Goal: Obtain resource: Obtain resource

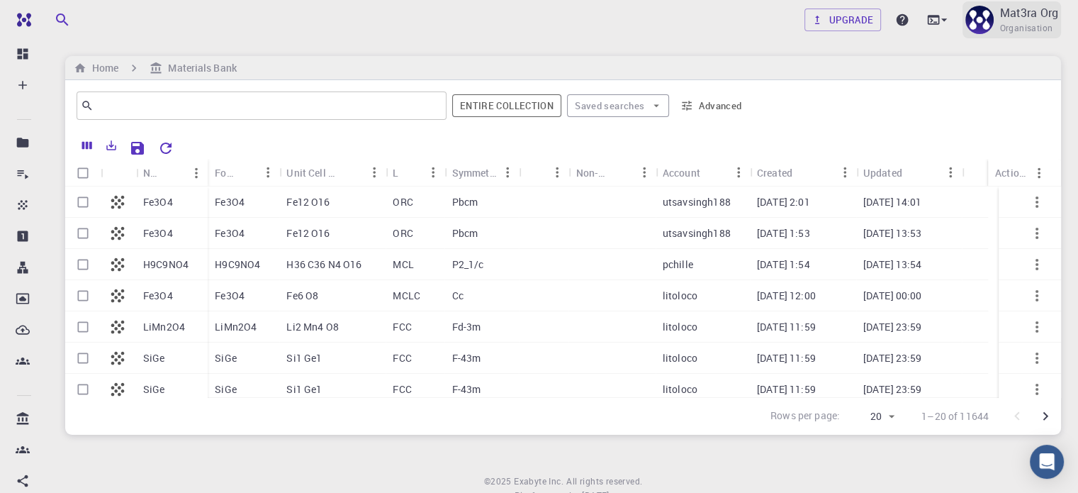
click at [1040, 17] on p "Mat3ra Org" at bounding box center [1028, 12] width 59 height 17
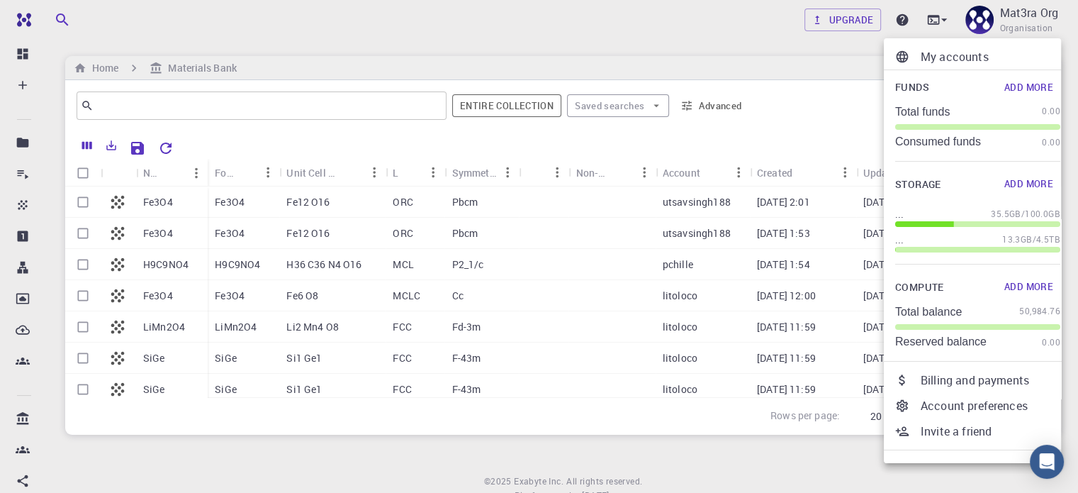
drag, startPoint x: 950, startPoint y: 58, endPoint x: 938, endPoint y: 62, distance: 11.9
click at [950, 58] on p "My accounts" at bounding box center [991, 56] width 140 height 17
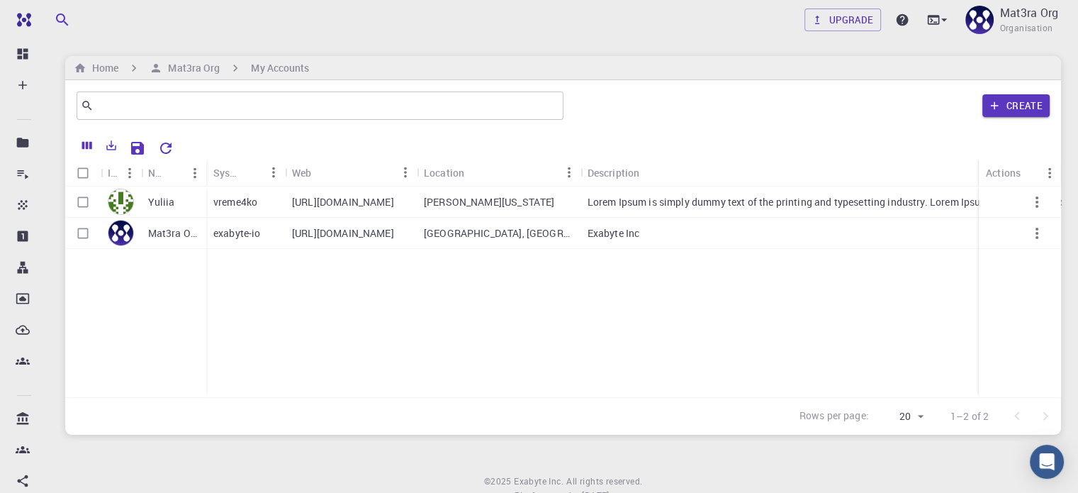
click at [188, 200] on div "Yuliia" at bounding box center [173, 201] width 65 height 31
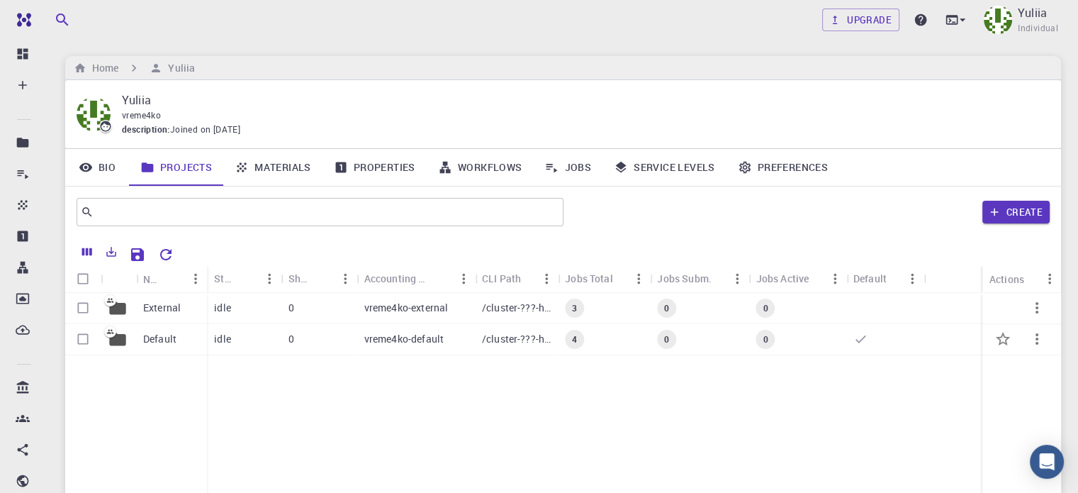
click at [419, 342] on p "vreme4ko-default" at bounding box center [403, 339] width 79 height 14
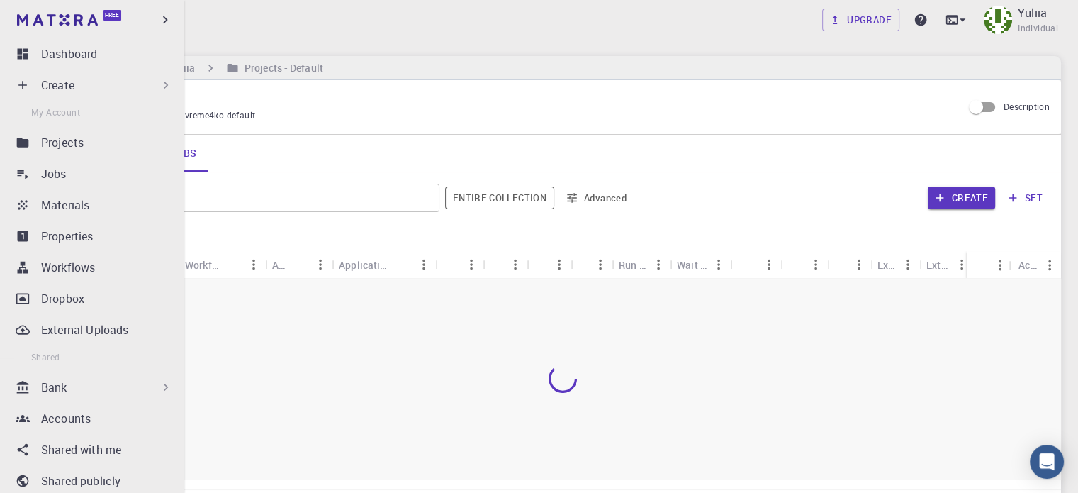
click at [120, 385] on div "Bank" at bounding box center [107, 386] width 132 height 17
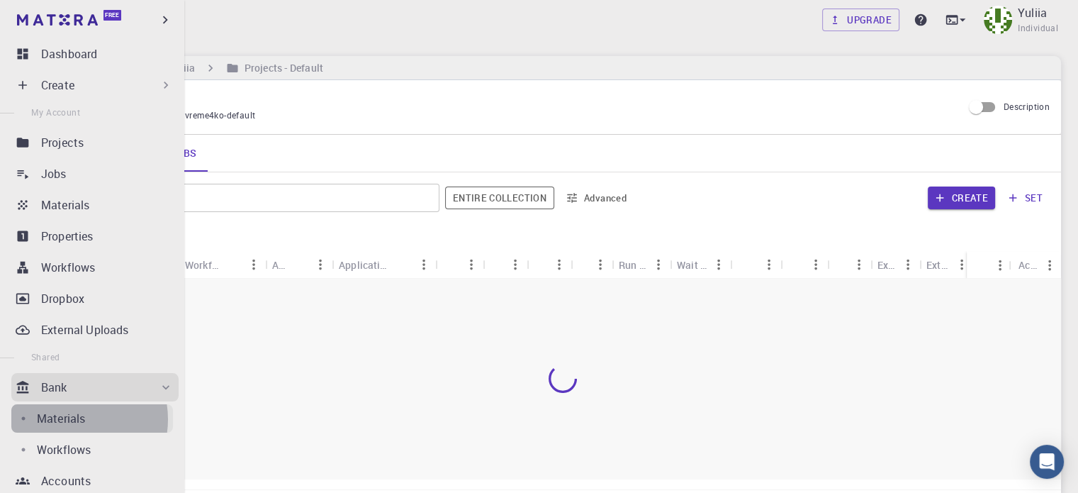
click at [73, 419] on p "Materials" at bounding box center [61, 418] width 48 height 17
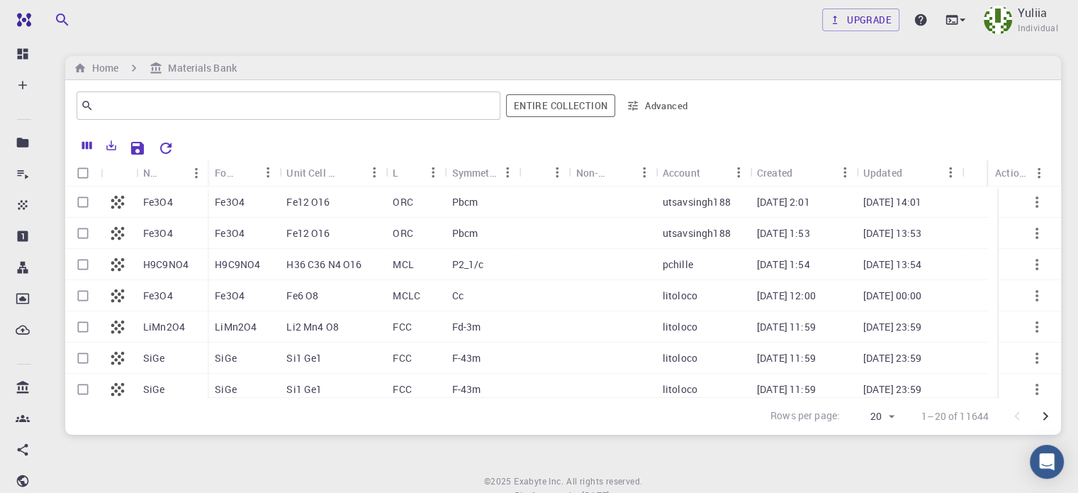
click at [237, 230] on p "Fe3O4" at bounding box center [230, 233] width 30 height 14
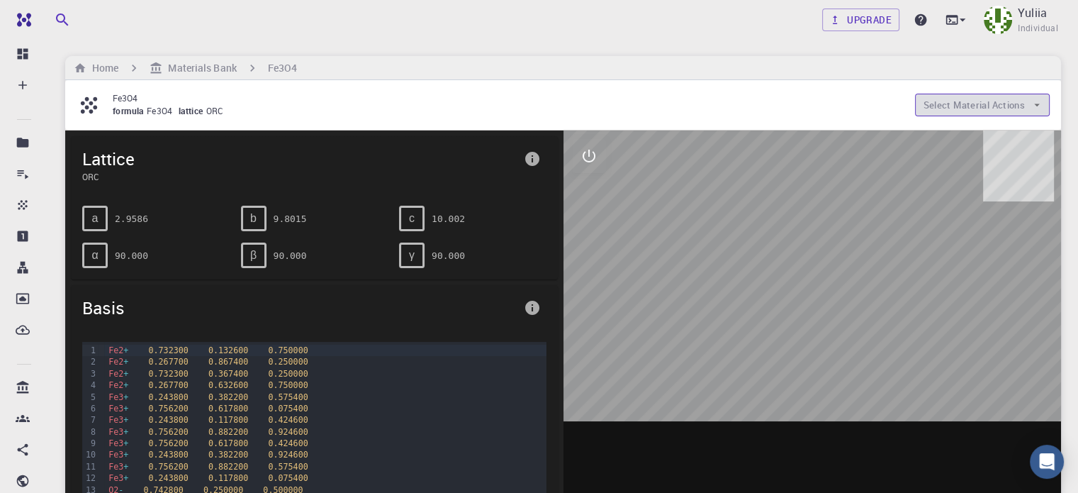
click at [1040, 104] on icon "button" at bounding box center [1036, 105] width 13 height 13
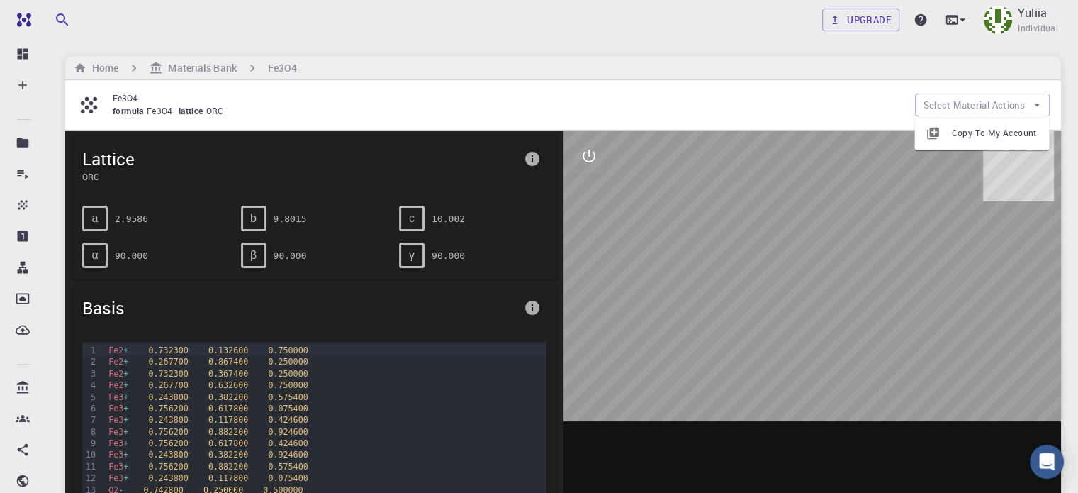
drag, startPoint x: 947, startPoint y: 135, endPoint x: 1034, endPoint y: 144, distance: 86.9
click at [1034, 143] on li "Copy To My Account" at bounding box center [981, 133] width 135 height 23
click at [1032, 106] on icon "button" at bounding box center [1036, 105] width 13 height 13
click at [980, 135] on span "Copy To My Account" at bounding box center [994, 133] width 86 height 14
click at [1042, 103] on button "Select Material Actions" at bounding box center [982, 105] width 135 height 23
